Goal: Information Seeking & Learning: Learn about a topic

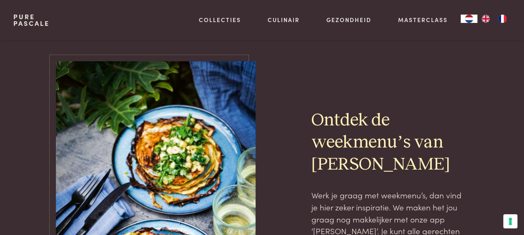
scroll to position [1775, 0]
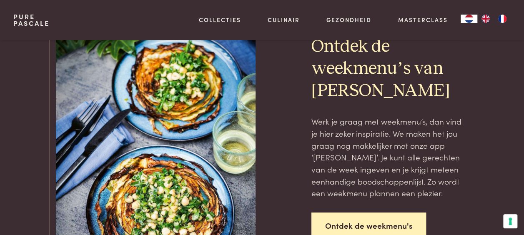
click at [341, 220] on link "Ontdek de weekmenu's" at bounding box center [368, 226] width 115 height 26
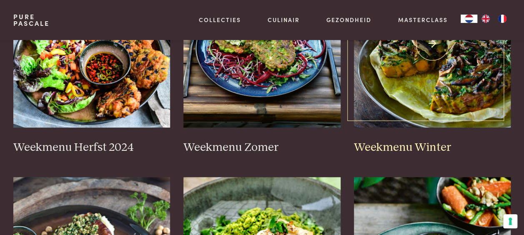
scroll to position [292, 0]
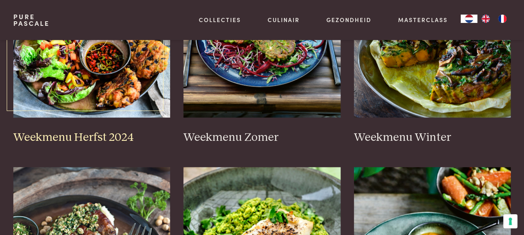
click at [133, 51] on img at bounding box center [91, 34] width 157 height 167
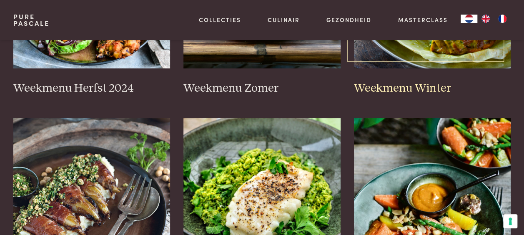
scroll to position [333, 0]
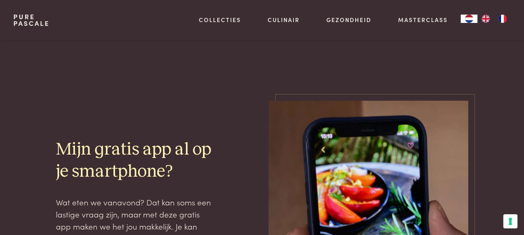
scroll to position [958, 0]
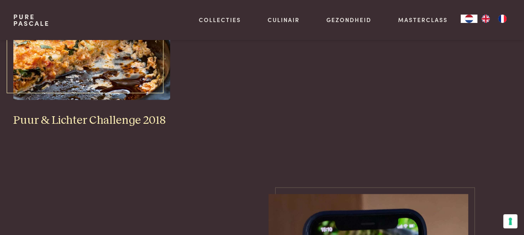
click at [114, 76] on img at bounding box center [91, 16] width 157 height 167
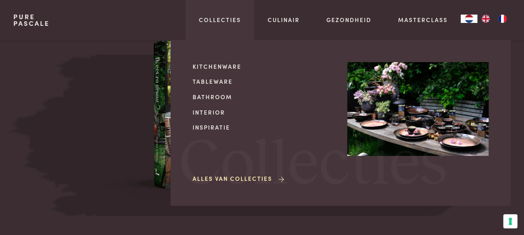
scroll to position [3126, 0]
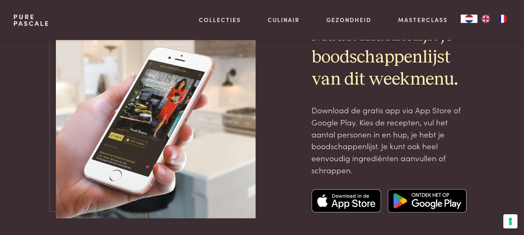
scroll to position [2959, 0]
